Goal: Information Seeking & Learning: Learn about a topic

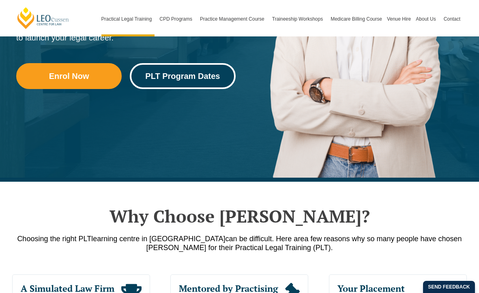
click at [180, 69] on link "PLT Program Dates" at bounding box center [182, 76] width 105 height 26
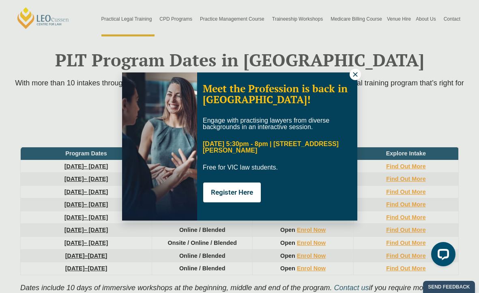
click at [410, 156] on div "Meet the Profession is back in [GEOGRAPHIC_DATA]! Engage with practising lawyer…" at bounding box center [239, 146] width 479 height 293
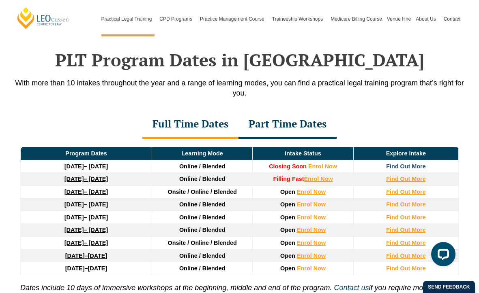
click at [411, 163] on strong "Find Out More" at bounding box center [406, 166] width 40 height 6
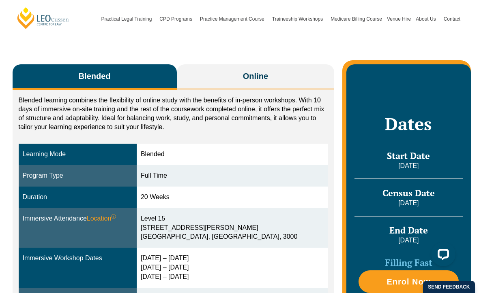
scroll to position [117, 0]
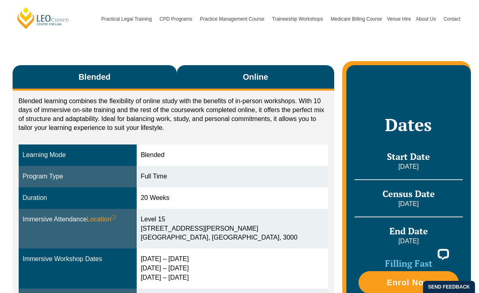
click at [289, 81] on button "Online" at bounding box center [256, 78] width 158 height 26
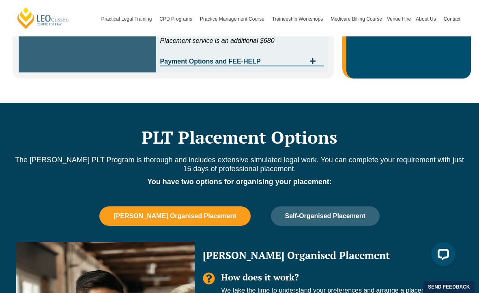
scroll to position [555, 0]
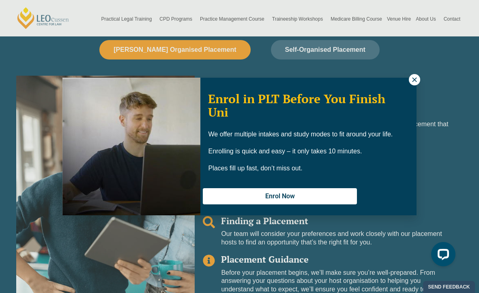
click at [411, 79] on icon at bounding box center [414, 79] width 7 height 7
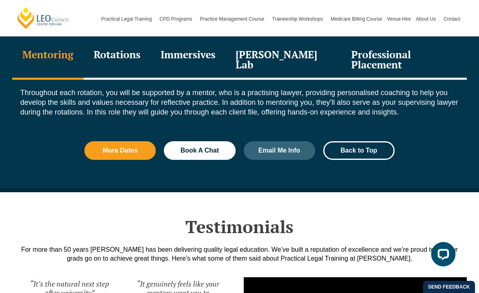
scroll to position [943, 0]
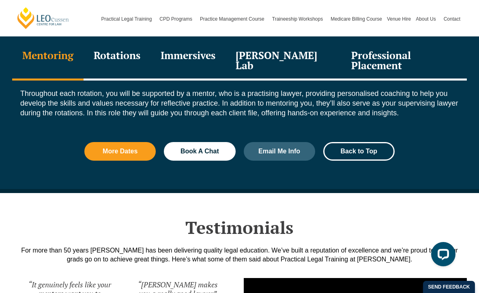
click at [124, 49] on div "Rotations" at bounding box center [117, 61] width 67 height 39
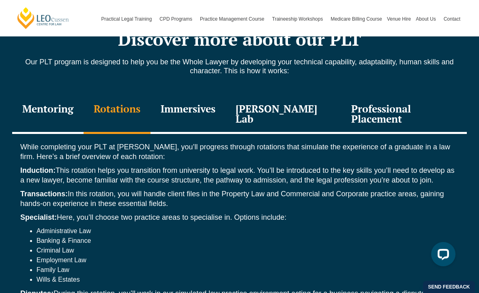
scroll to position [879, 0]
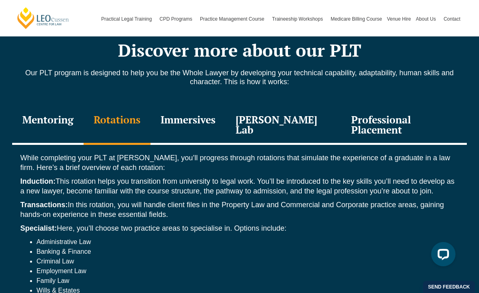
click at [196, 109] on div "Immersives" at bounding box center [187, 126] width 75 height 39
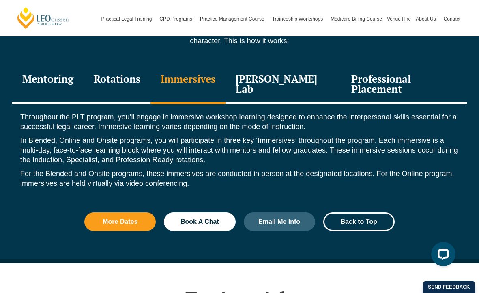
scroll to position [921, 0]
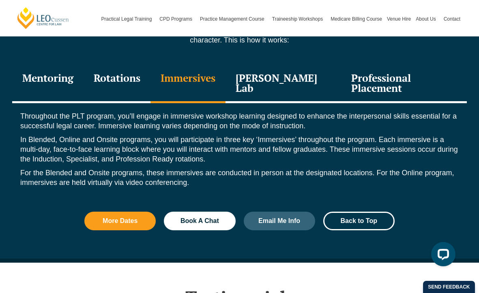
click at [302, 77] on div "[PERSON_NAME] Lab" at bounding box center [283, 84] width 116 height 39
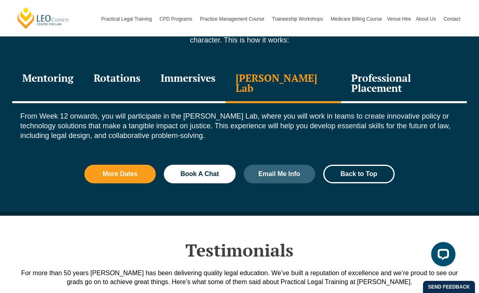
click at [341, 74] on div "Professional Placement" at bounding box center [404, 84] width 126 height 39
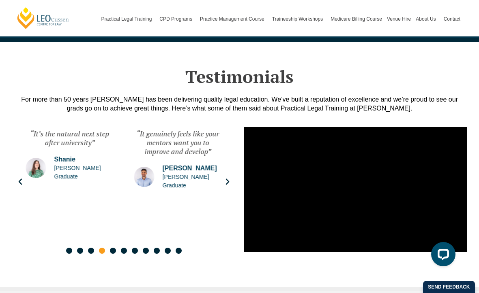
scroll to position [1145, 0]
